Goal: Task Accomplishment & Management: Manage account settings

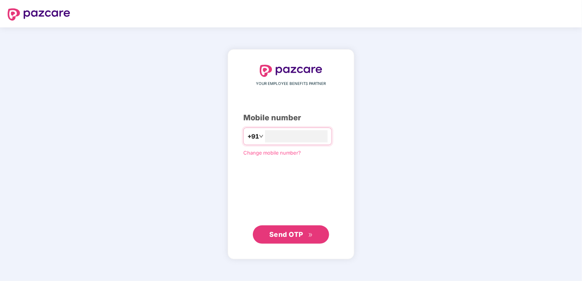
type input "**********"
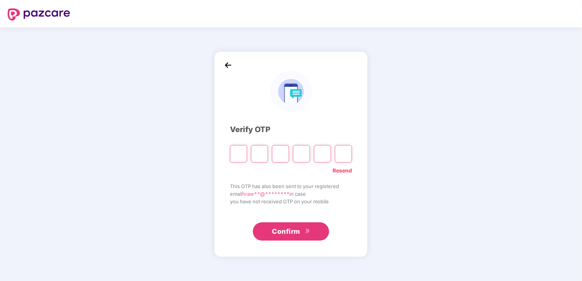
type input "*"
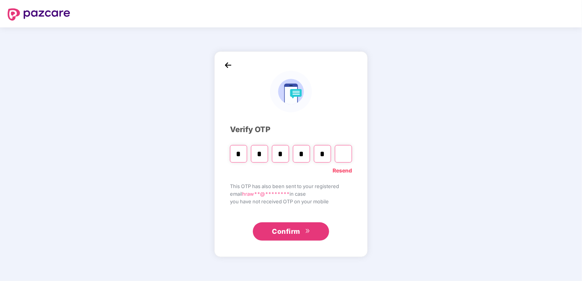
type input "*"
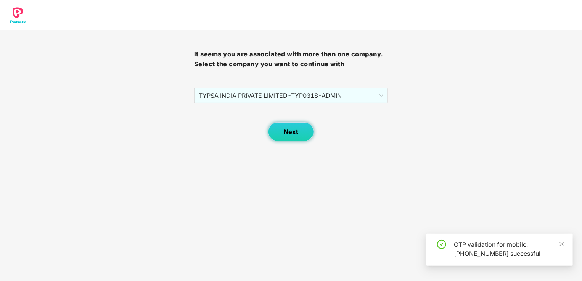
click at [291, 128] on button "Next" at bounding box center [291, 131] width 46 height 19
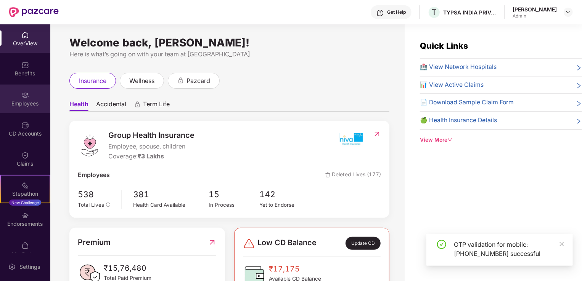
click at [23, 88] on div "Employees" at bounding box center [25, 99] width 50 height 29
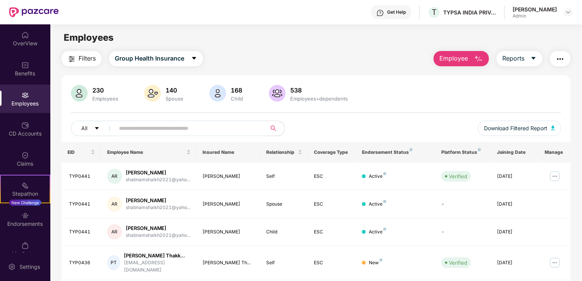
click at [149, 125] on input "text" at bounding box center [187, 128] width 137 height 11
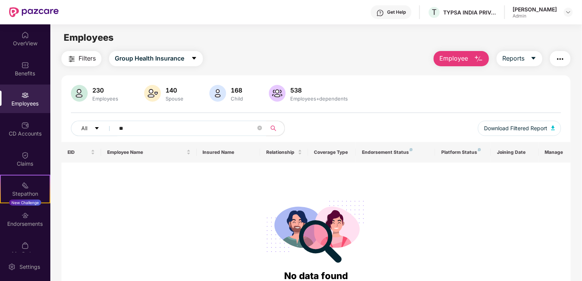
type input "*"
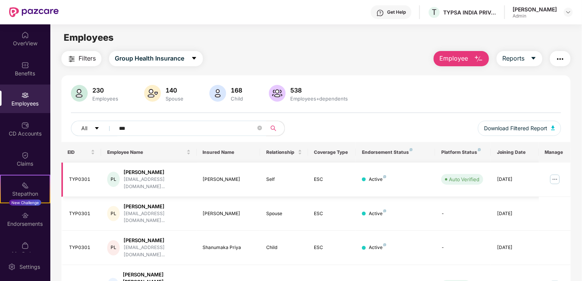
type input "***"
click at [552, 174] on img at bounding box center [555, 180] width 12 height 12
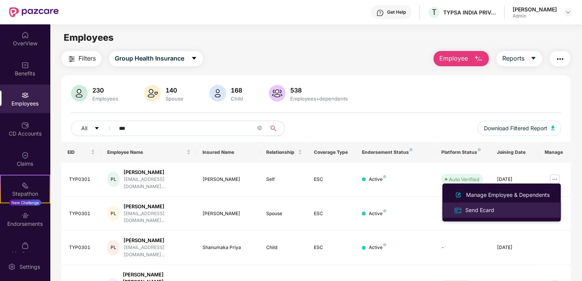
click at [474, 207] on div "Send Ecard" at bounding box center [480, 210] width 32 height 8
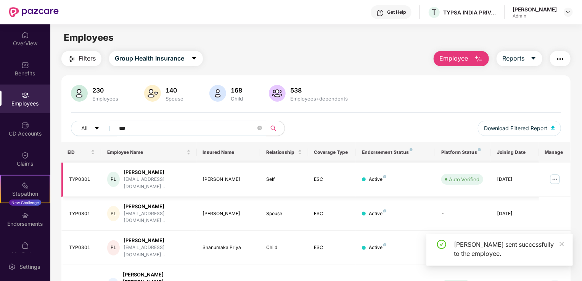
click at [557, 178] on img at bounding box center [555, 180] width 12 height 12
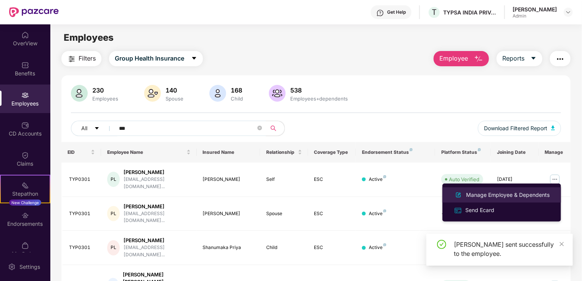
click at [488, 190] on li "Manage Employee & Dependents" at bounding box center [501, 195] width 119 height 15
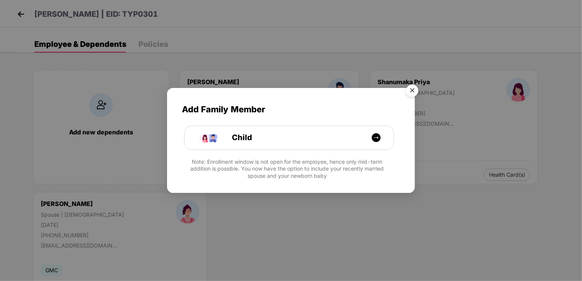
click at [412, 92] on img "Close" at bounding box center [412, 91] width 21 height 21
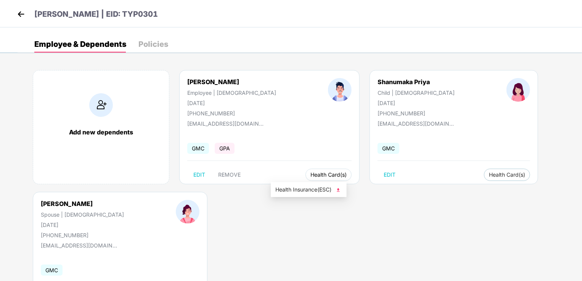
click at [310, 175] on span "Health Card(s)" at bounding box center [328, 175] width 36 height 4
click at [338, 192] on img at bounding box center [338, 190] width 8 height 8
click at [489, 176] on span "Health Card(s)" at bounding box center [507, 175] width 36 height 4
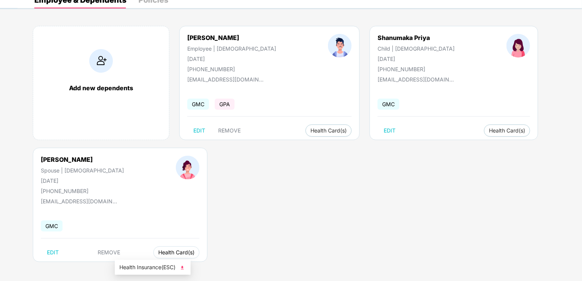
click at [158, 252] on span "Health Card(s)" at bounding box center [176, 253] width 36 height 4
